Goal: Task Accomplishment & Management: Complete application form

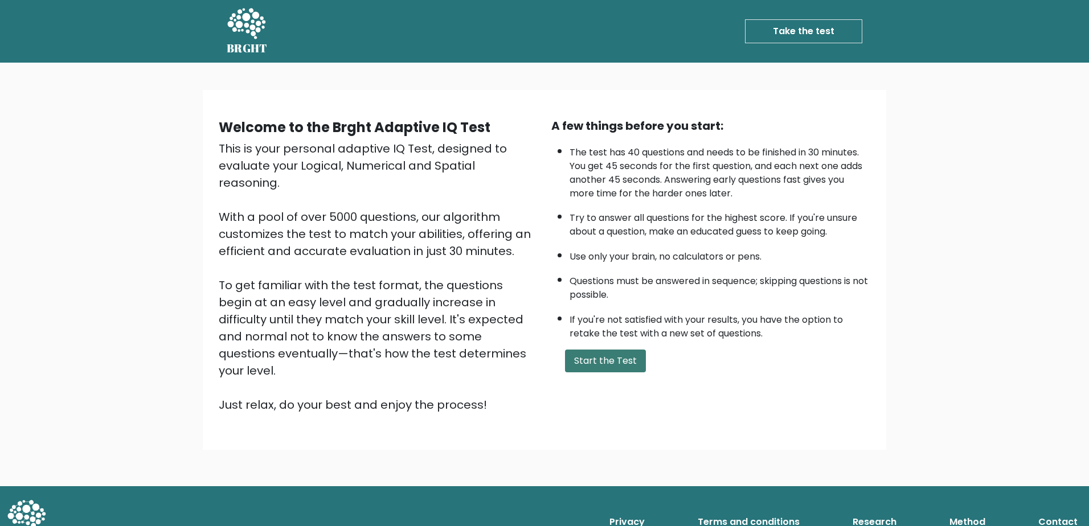
click at [592, 353] on button "Start the Test" at bounding box center [605, 361] width 81 height 23
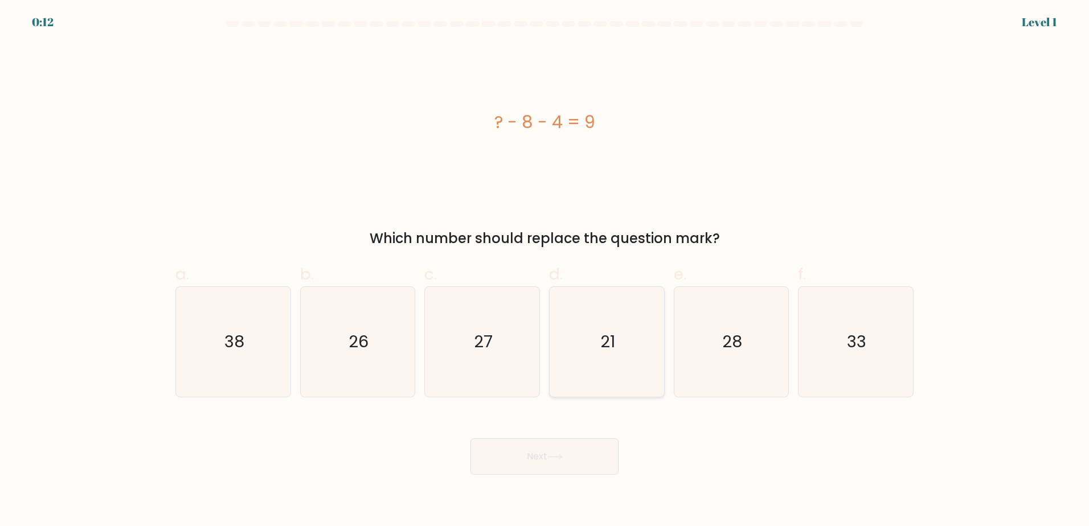
click at [592, 376] on icon "21" at bounding box center [607, 342] width 110 height 110
click at [545, 271] on input "d. 21" at bounding box center [545, 266] width 1 height 7
radio input "true"
click at [562, 447] on button "Next" at bounding box center [545, 457] width 148 height 36
click at [387, 340] on icon "43" at bounding box center [358, 342] width 110 height 110
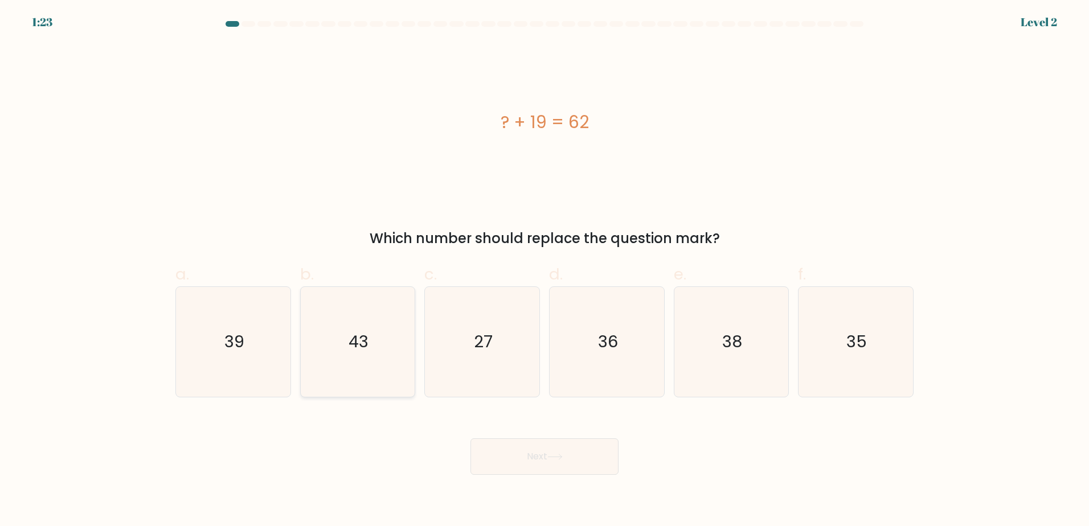
click at [545, 271] on input "b. 43" at bounding box center [545, 266] width 1 height 7
radio input "true"
click at [496, 471] on button "Next" at bounding box center [545, 457] width 148 height 36
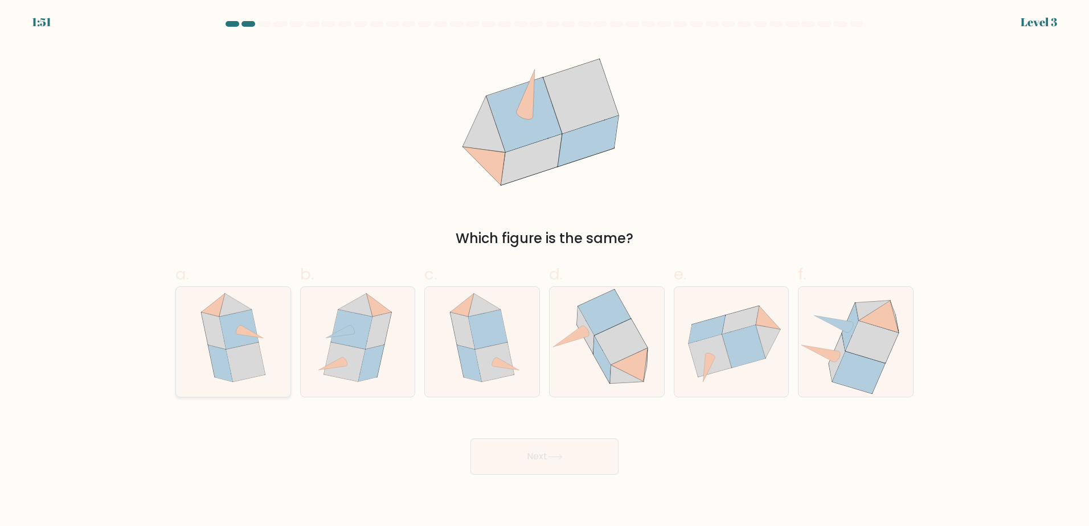
click at [281, 332] on div at bounding box center [233, 342] width 116 height 111
click at [545, 271] on input "a." at bounding box center [545, 266] width 1 height 7
radio input "true"
click at [527, 443] on button "Next" at bounding box center [545, 457] width 148 height 36
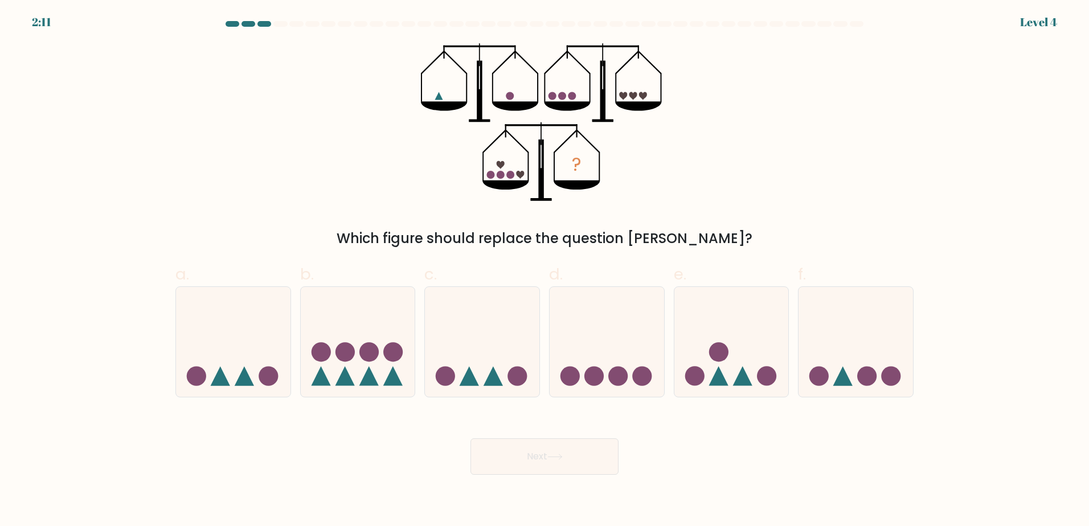
click at [946, 197] on form at bounding box center [544, 248] width 1089 height 454
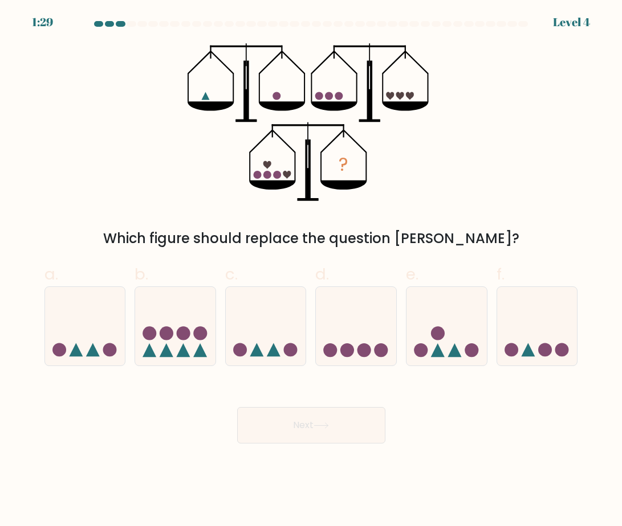
click at [550, 158] on div "? Which figure should replace the question mark?" at bounding box center [311, 146] width 547 height 206
click at [612, 201] on form at bounding box center [311, 232] width 622 height 423
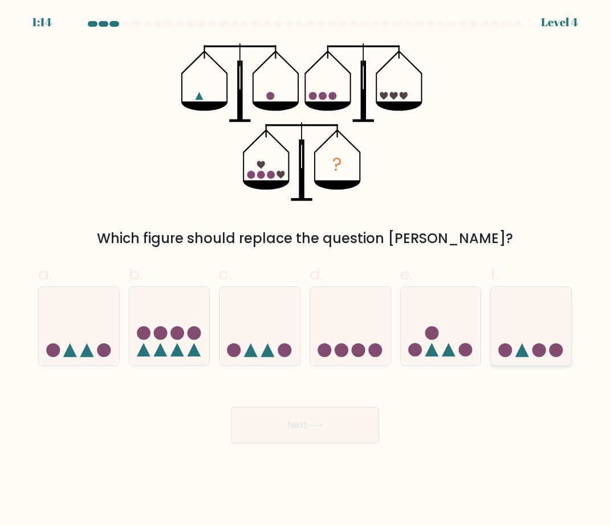
click at [520, 339] on icon at bounding box center [531, 326] width 80 height 67
click at [305, 271] on input "f." at bounding box center [305, 266] width 1 height 7
radio input "true"
click at [311, 428] on icon at bounding box center [315, 426] width 15 height 6
click at [301, 430] on button "Next" at bounding box center [305, 425] width 148 height 36
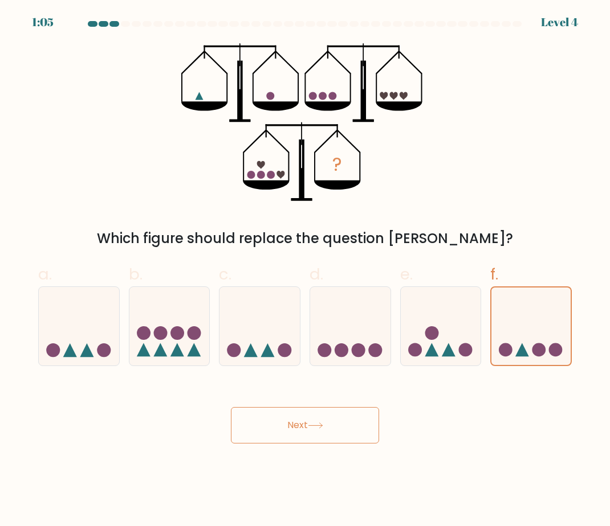
click at [299, 424] on button "Next" at bounding box center [305, 425] width 148 height 36
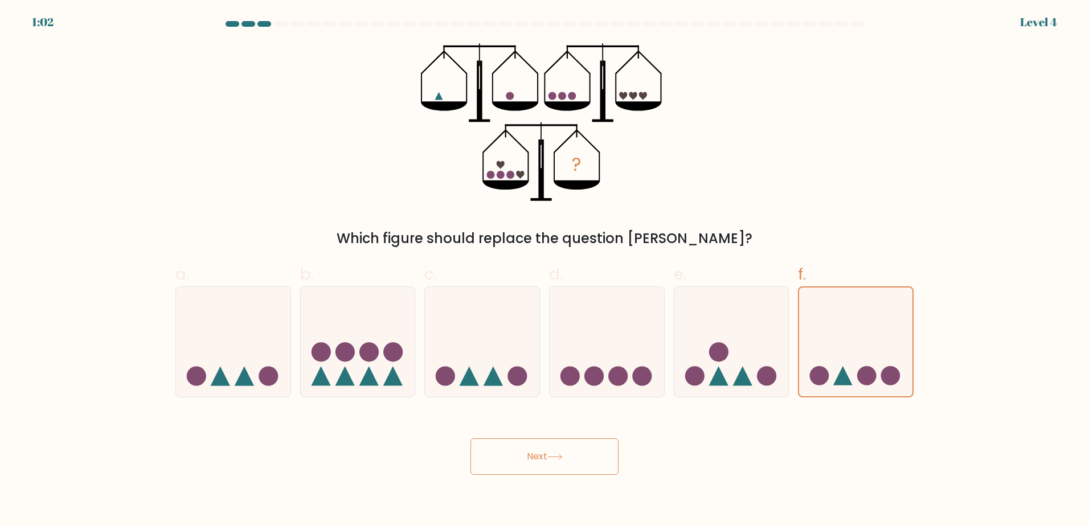
click at [502, 450] on button "Next" at bounding box center [545, 457] width 148 height 36
click at [509, 462] on button "Next" at bounding box center [545, 457] width 148 height 36
click at [507, 459] on button "Next" at bounding box center [545, 457] width 148 height 36
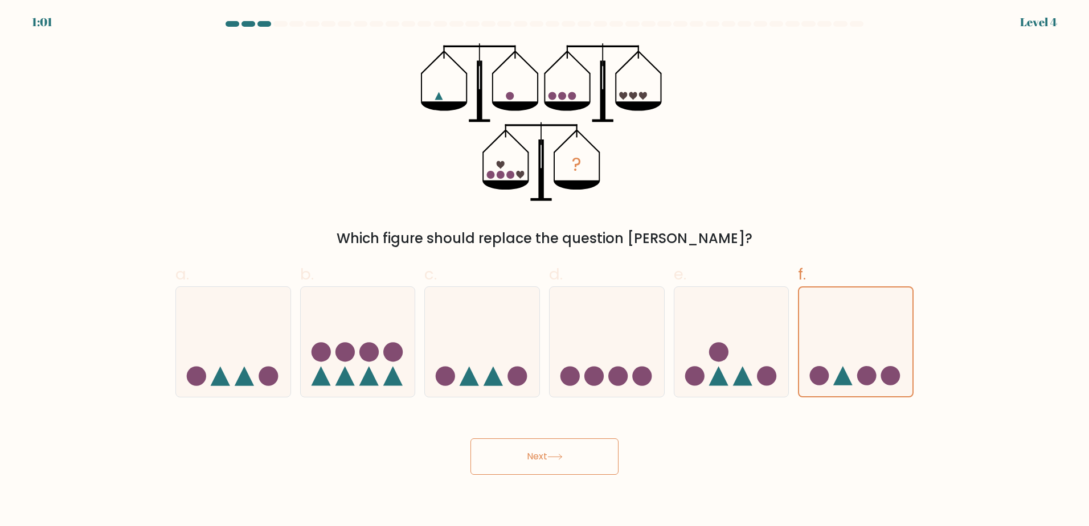
drag, startPoint x: 507, startPoint y: 459, endPoint x: 548, endPoint y: 430, distance: 49.9
click at [507, 455] on button "Next" at bounding box center [545, 457] width 148 height 36
drag, startPoint x: 753, startPoint y: 395, endPoint x: 745, endPoint y: 389, distance: 10.5
click at [745, 390] on div at bounding box center [732, 342] width 116 height 111
click at [545, 271] on input "e." at bounding box center [545, 266] width 1 height 7
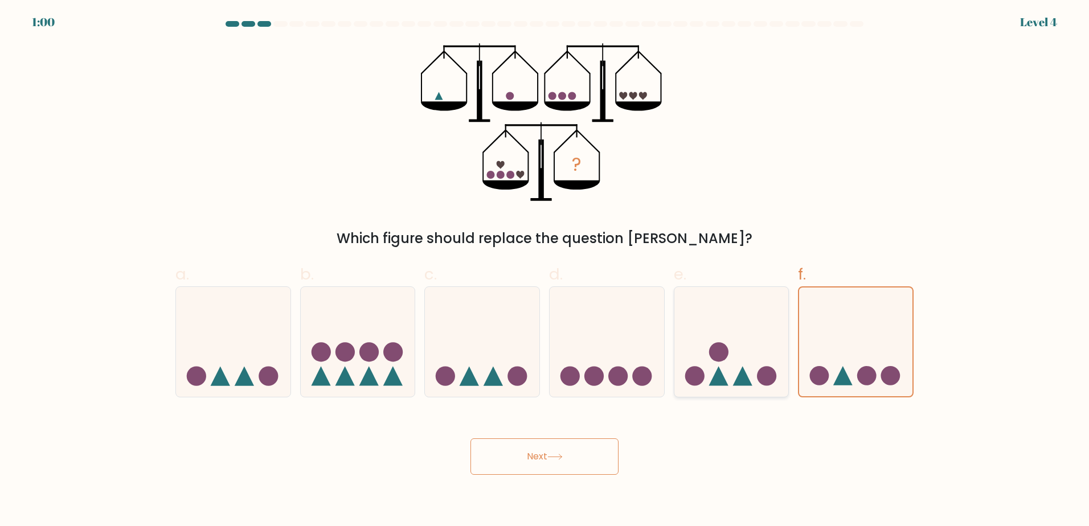
radio input "true"
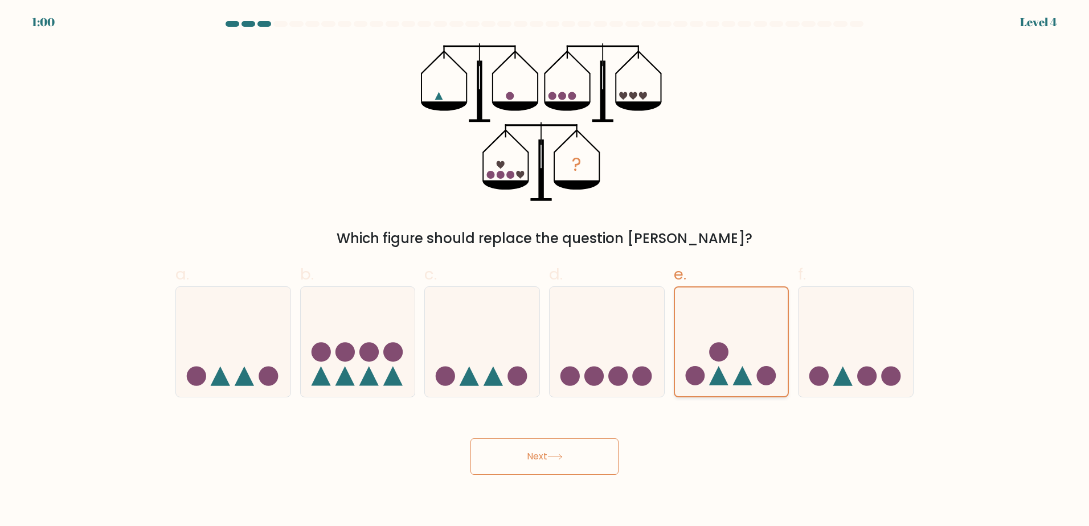
drag, startPoint x: 742, startPoint y: 371, endPoint x: 828, endPoint y: 353, distance: 88.5
click at [742, 371] on icon at bounding box center [742, 375] width 19 height 19
click at [545, 271] on input "e." at bounding box center [545, 266] width 1 height 7
click at [855, 345] on icon at bounding box center [856, 342] width 115 height 95
click at [545, 271] on input "f." at bounding box center [545, 266] width 1 height 7
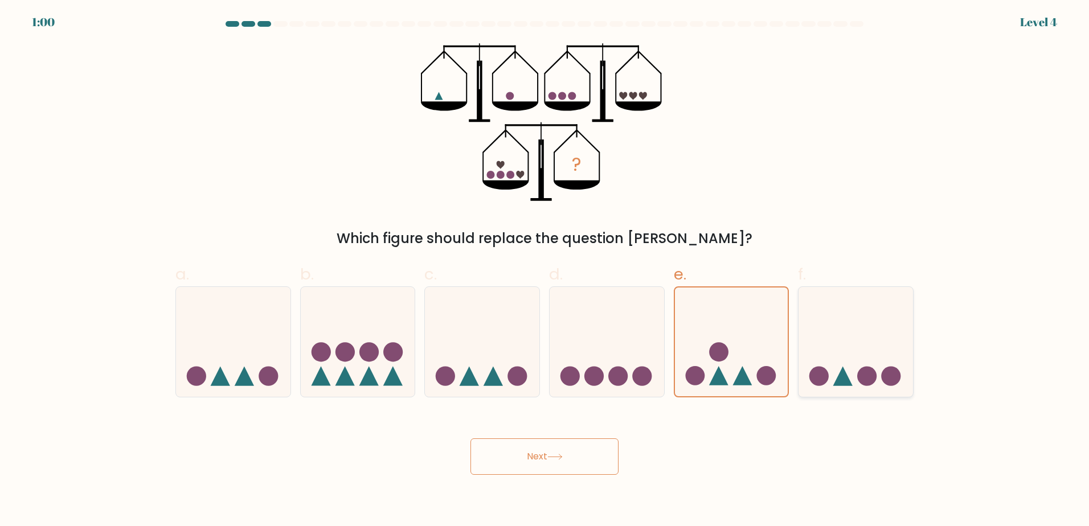
radio input "true"
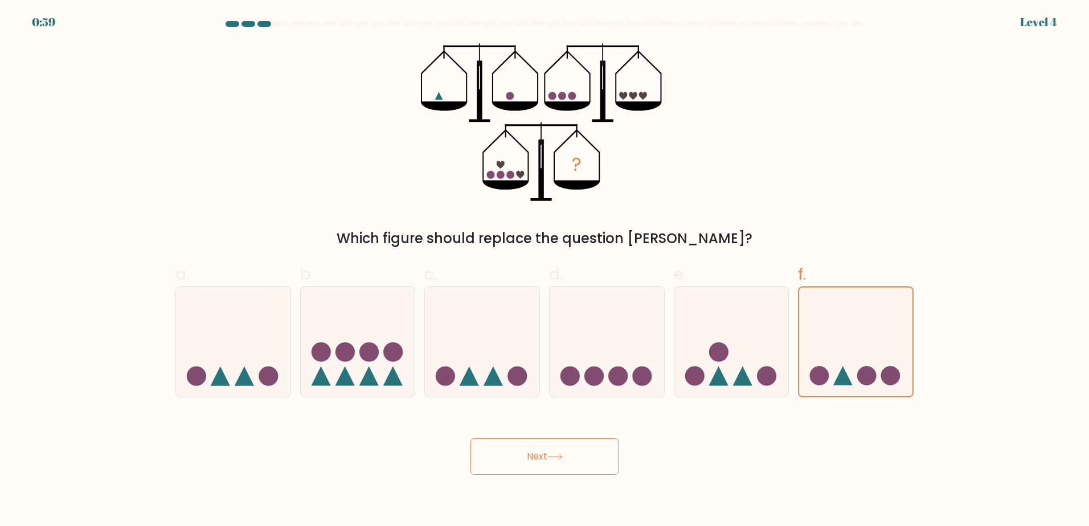
click at [584, 461] on button "Next" at bounding box center [545, 457] width 148 height 36
click at [532, 462] on button "Next" at bounding box center [545, 457] width 148 height 36
click at [530, 462] on button "Next" at bounding box center [545, 457] width 148 height 36
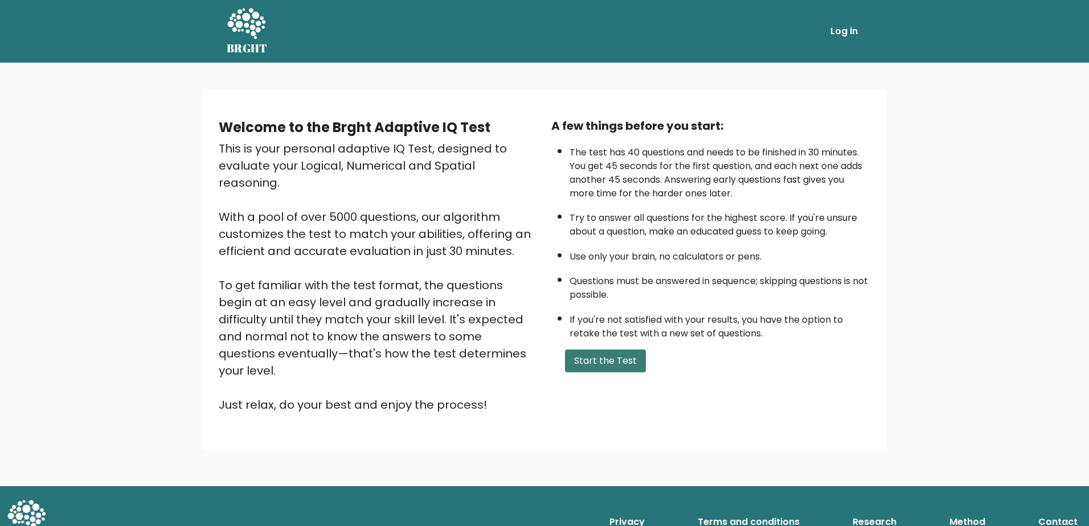
click at [598, 361] on button "Start the Test" at bounding box center [605, 361] width 81 height 23
